Goal: Information Seeking & Learning: Learn about a topic

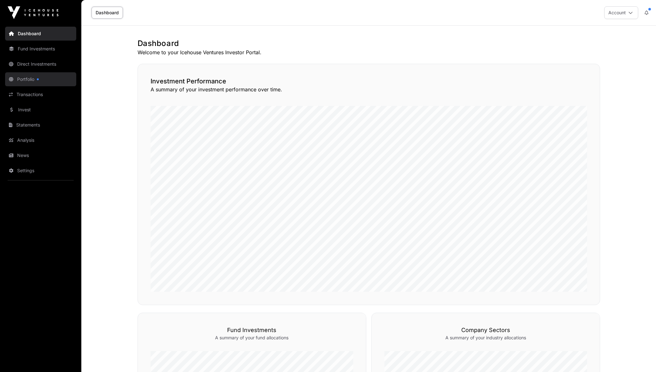
click at [31, 81] on link "Portfolio" at bounding box center [40, 79] width 71 height 14
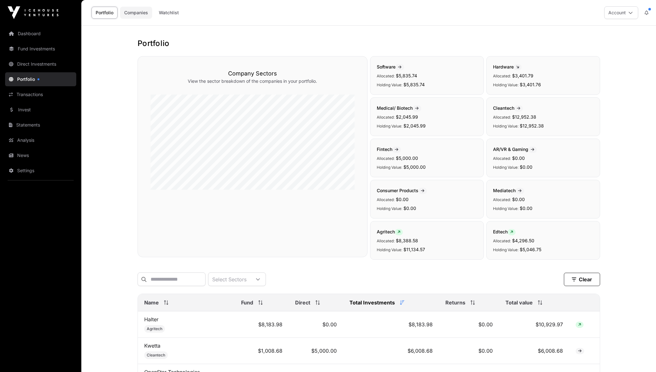
click at [138, 17] on link "Companies" at bounding box center [136, 13] width 32 height 12
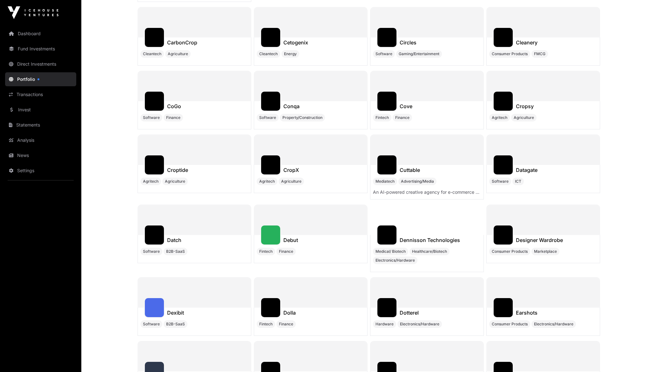
scroll to position [2000, 0]
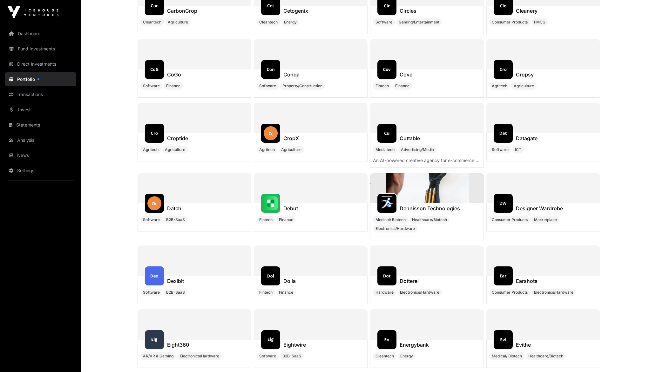
click at [452, 190] on img at bounding box center [427, 188] width 114 height 30
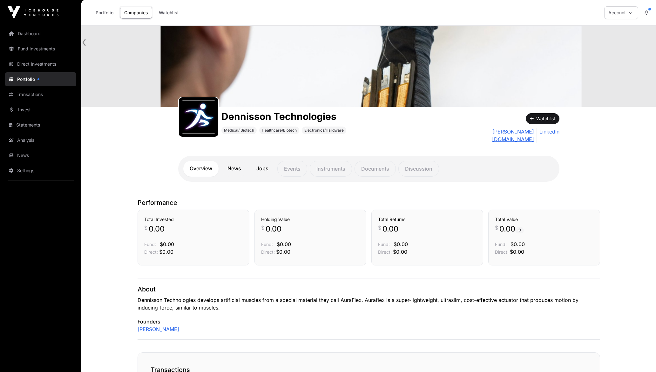
click at [503, 133] on link "[PERSON_NAME][DOMAIN_NAME]" at bounding box center [494, 135] width 80 height 15
